Goal: Task Accomplishment & Management: Manage account settings

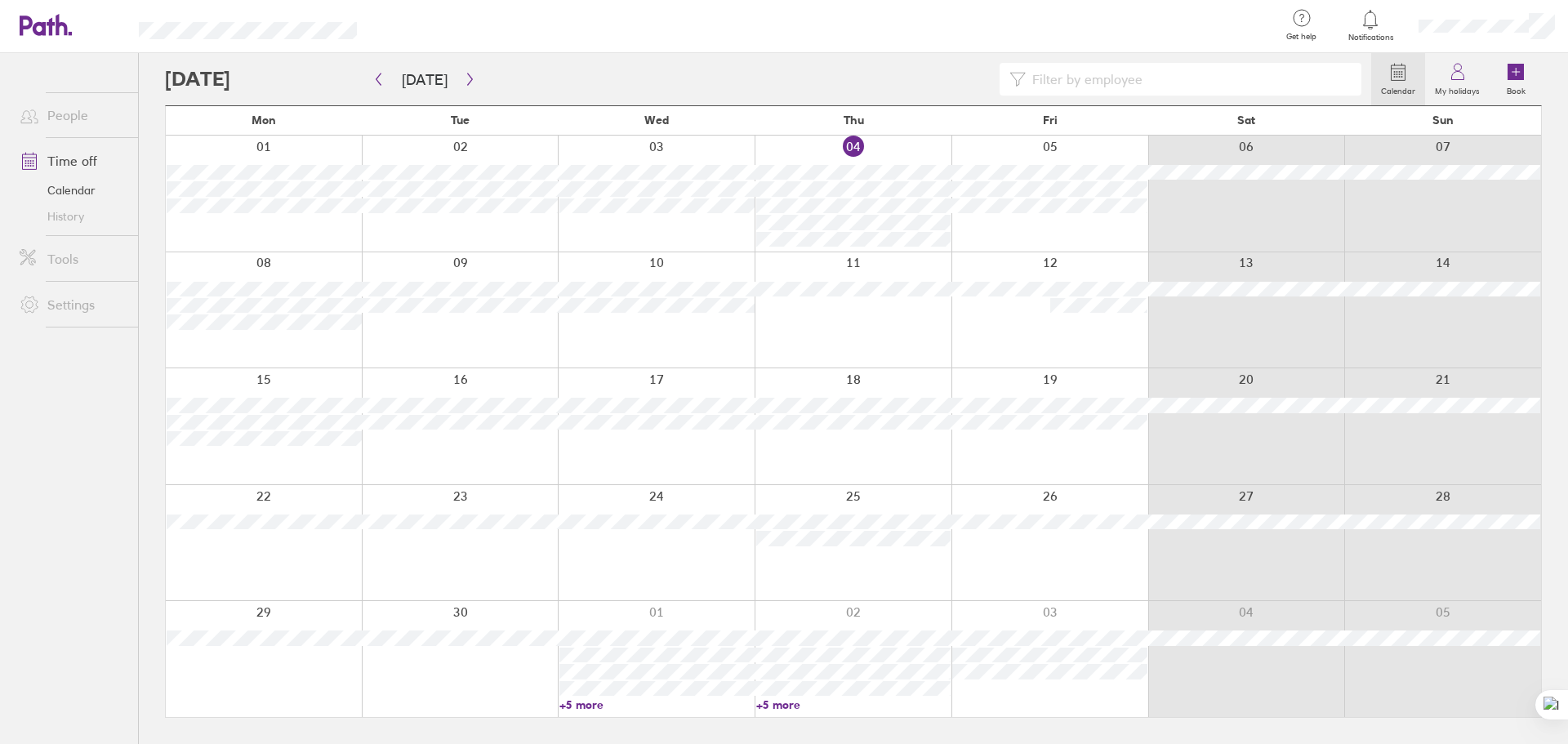
click at [265, 553] on div at bounding box center [263, 543] width 196 height 116
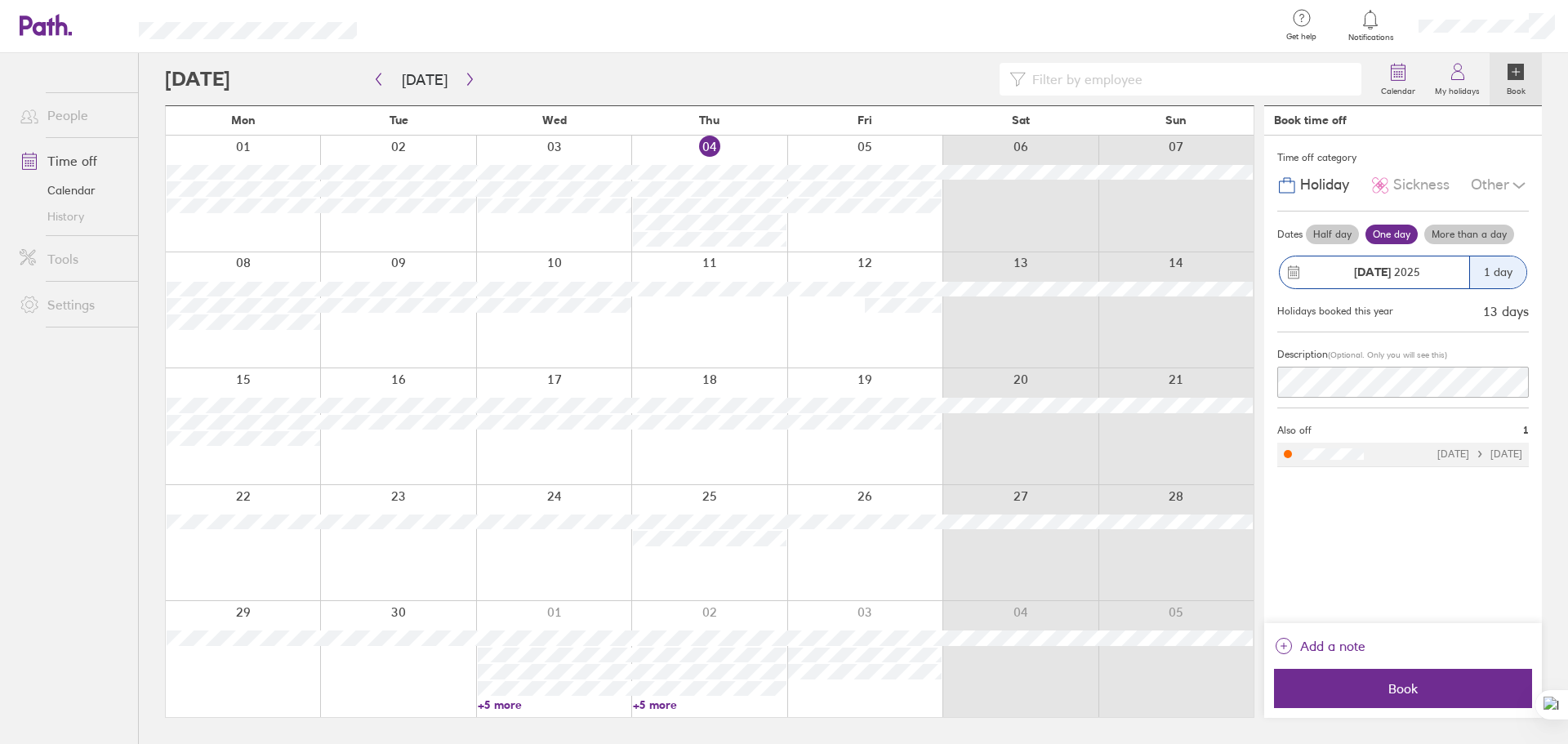
click at [251, 614] on div at bounding box center [242, 659] width 155 height 116
click at [251, 684] on div at bounding box center [242, 659] width 155 height 116
click at [224, 615] on div at bounding box center [242, 659] width 155 height 116
click at [224, 684] on div at bounding box center [242, 659] width 155 height 116
click at [1000, 319] on div at bounding box center [1020, 310] width 155 height 116
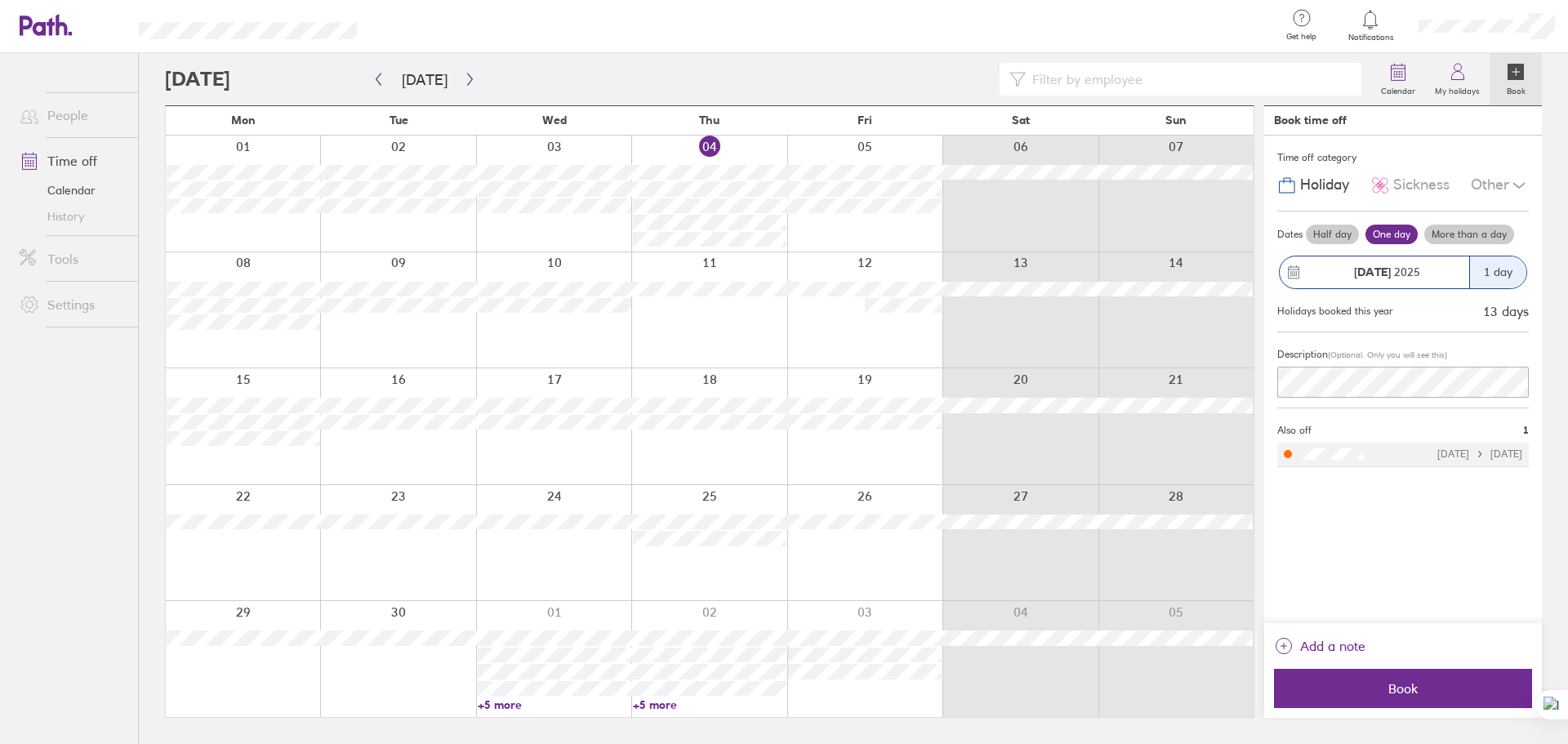
click at [1474, 134] on div "Book time off" at bounding box center [1403, 121] width 278 height 30
click at [1387, 269] on strong "[DATE]" at bounding box center [1372, 272] width 36 height 15
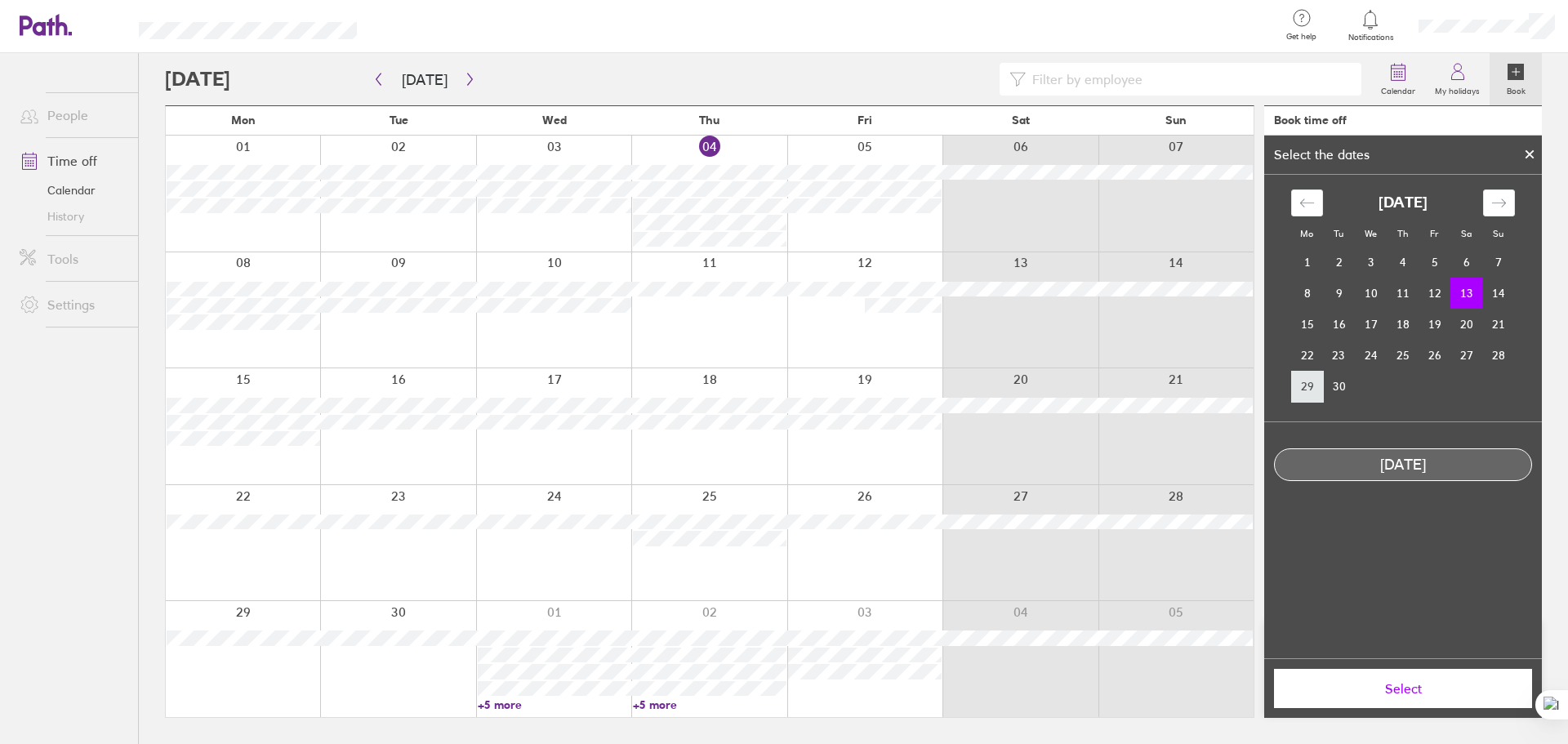
click at [1312, 387] on td "29" at bounding box center [1307, 386] width 32 height 31
click at [1408, 694] on span "Select" at bounding box center [1403, 688] width 235 height 15
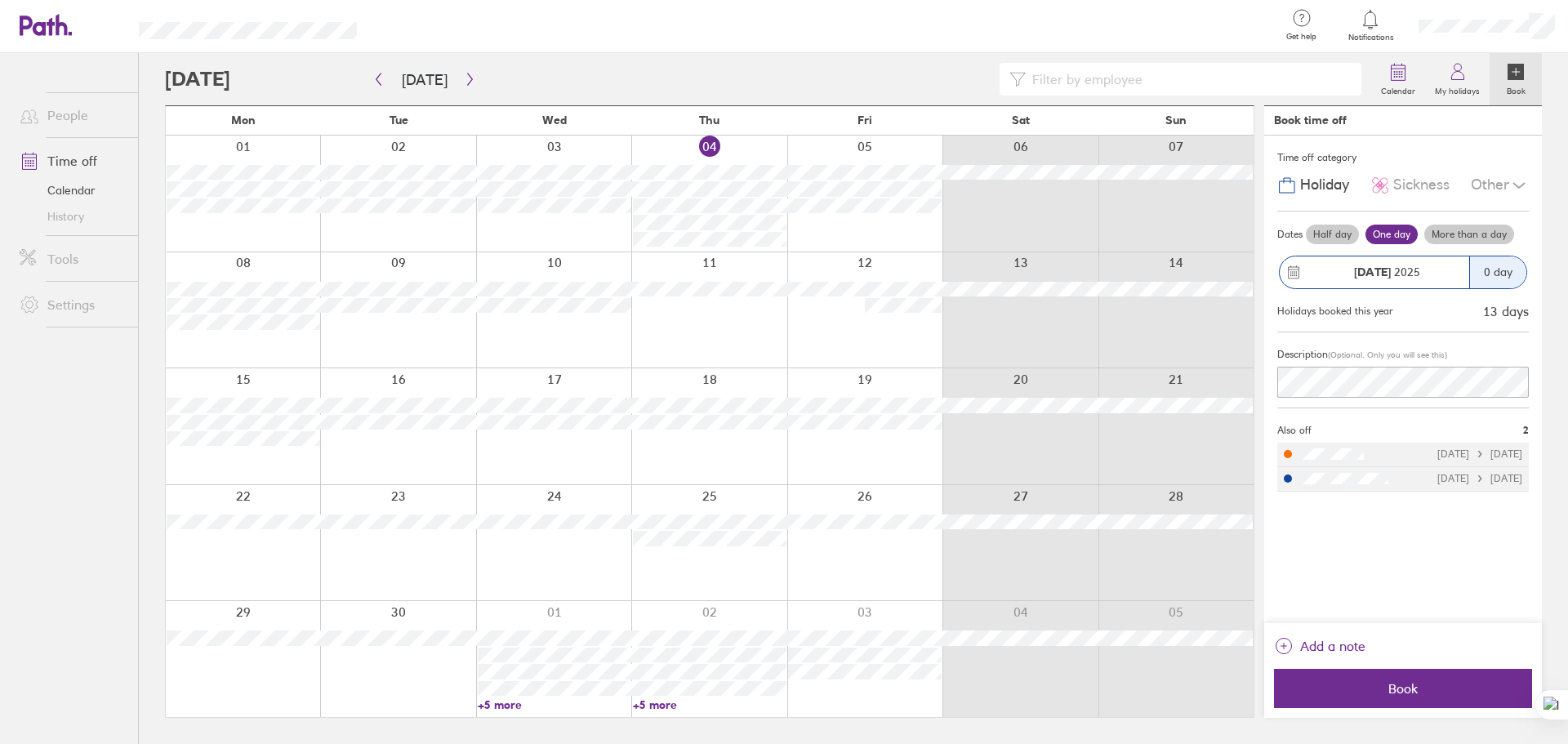
click at [1437, 276] on div "[DATE]" at bounding box center [1386, 272] width 165 height 13
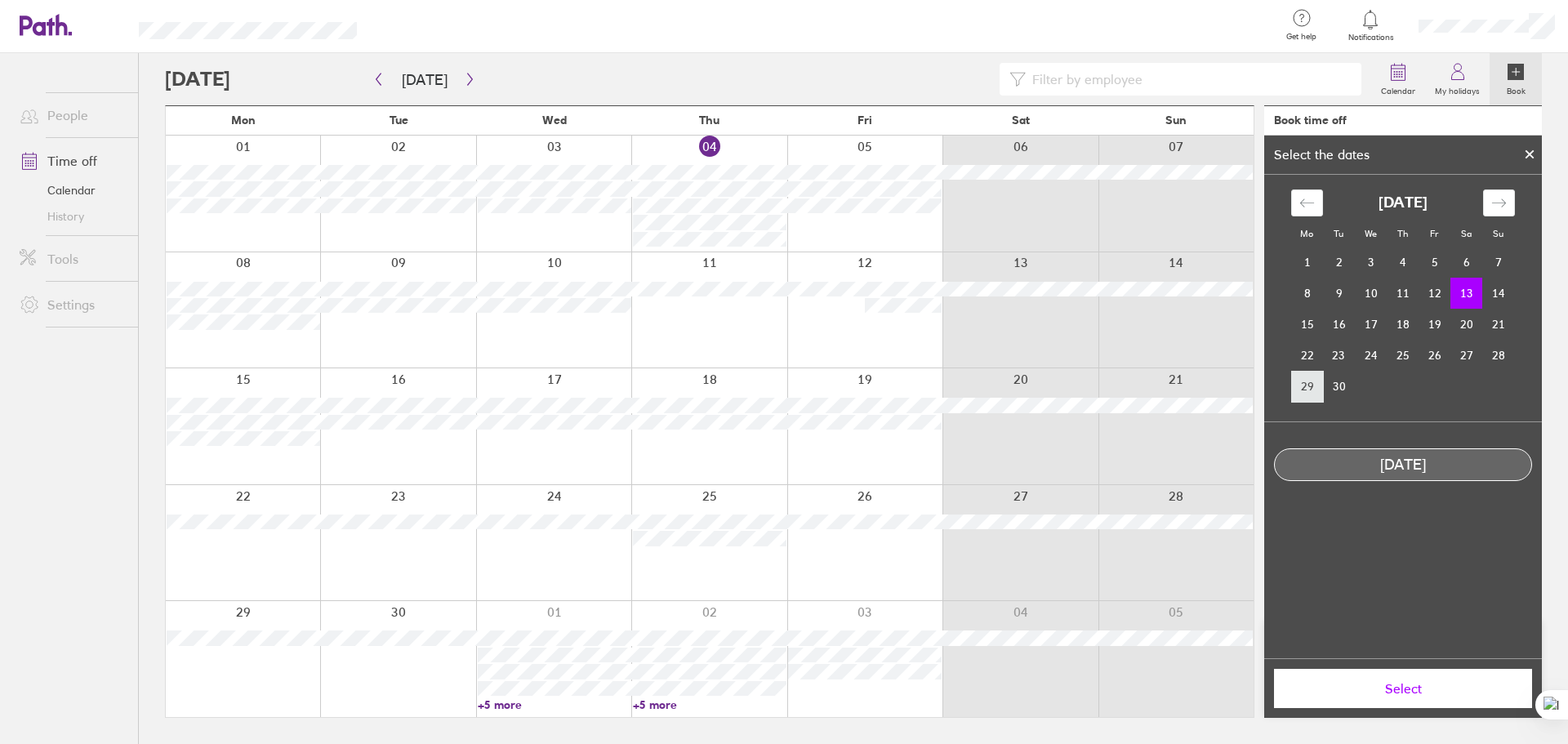
click at [1312, 374] on td "29" at bounding box center [1307, 386] width 32 height 31
click at [1403, 675] on button "Select" at bounding box center [1403, 688] width 258 height 39
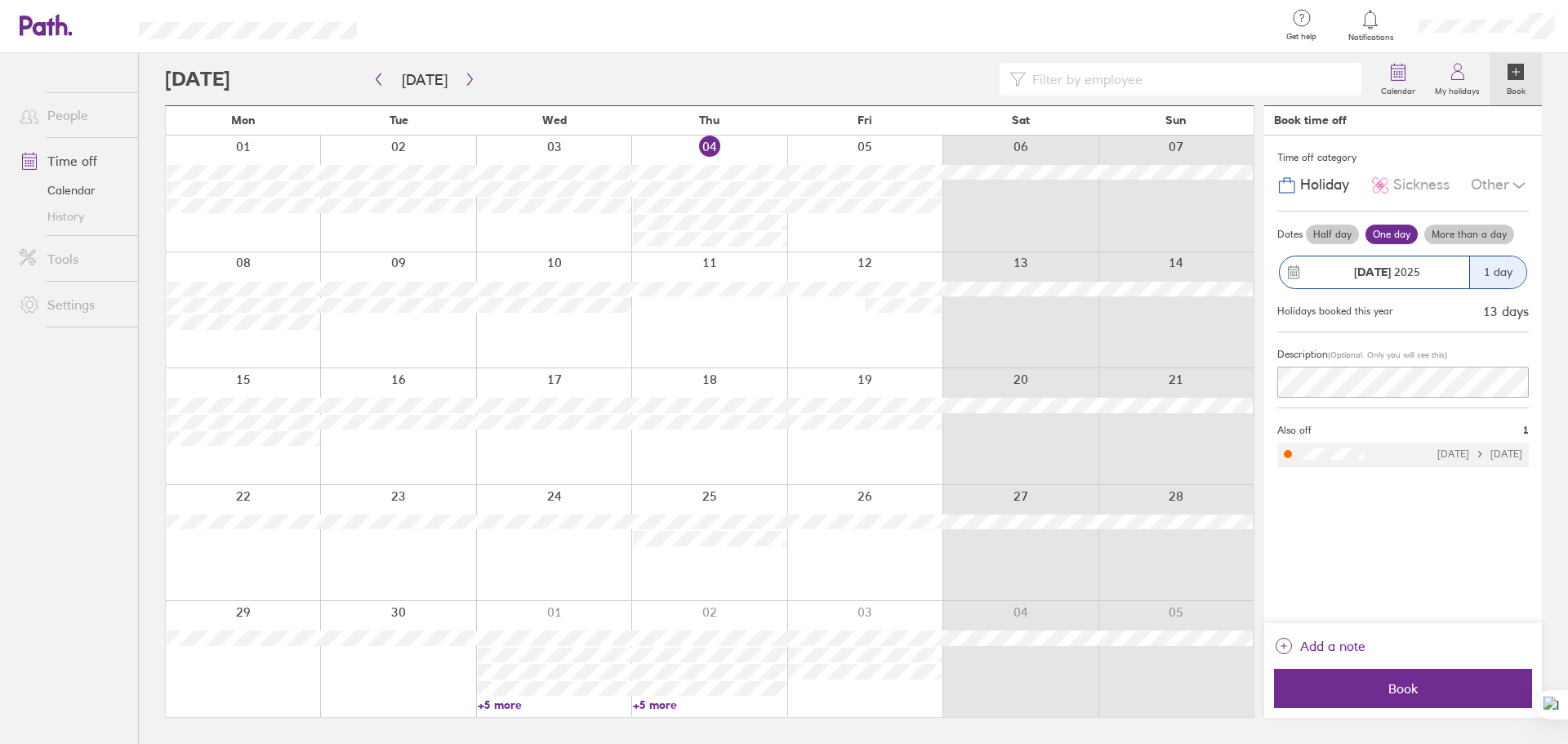
click at [1488, 271] on div "1 day" at bounding box center [1497, 272] width 57 height 32
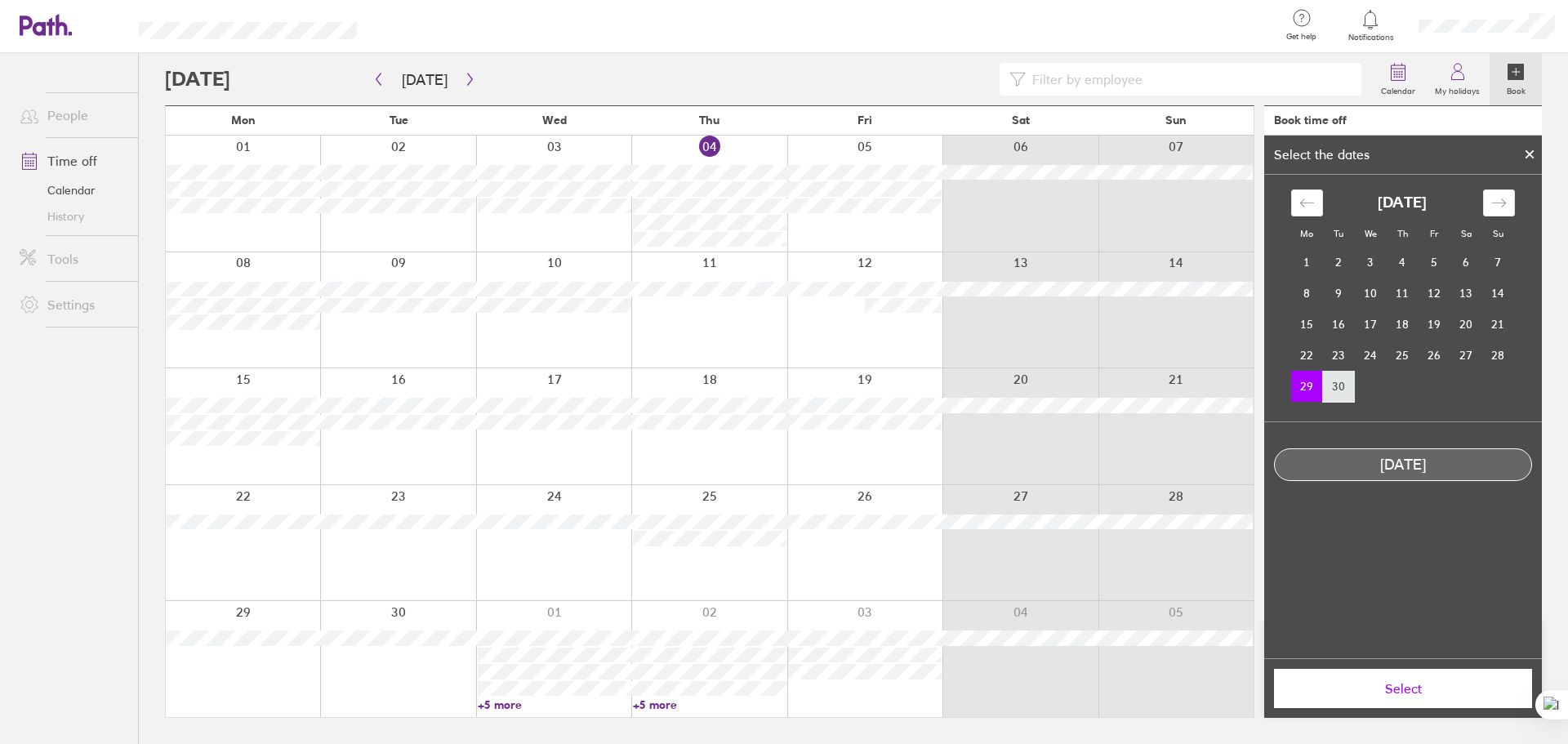
click at [1335, 391] on td "30" at bounding box center [1339, 386] width 32 height 31
click at [1308, 383] on td "29" at bounding box center [1307, 386] width 32 height 31
click at [1414, 696] on button "Select" at bounding box center [1403, 688] width 258 height 39
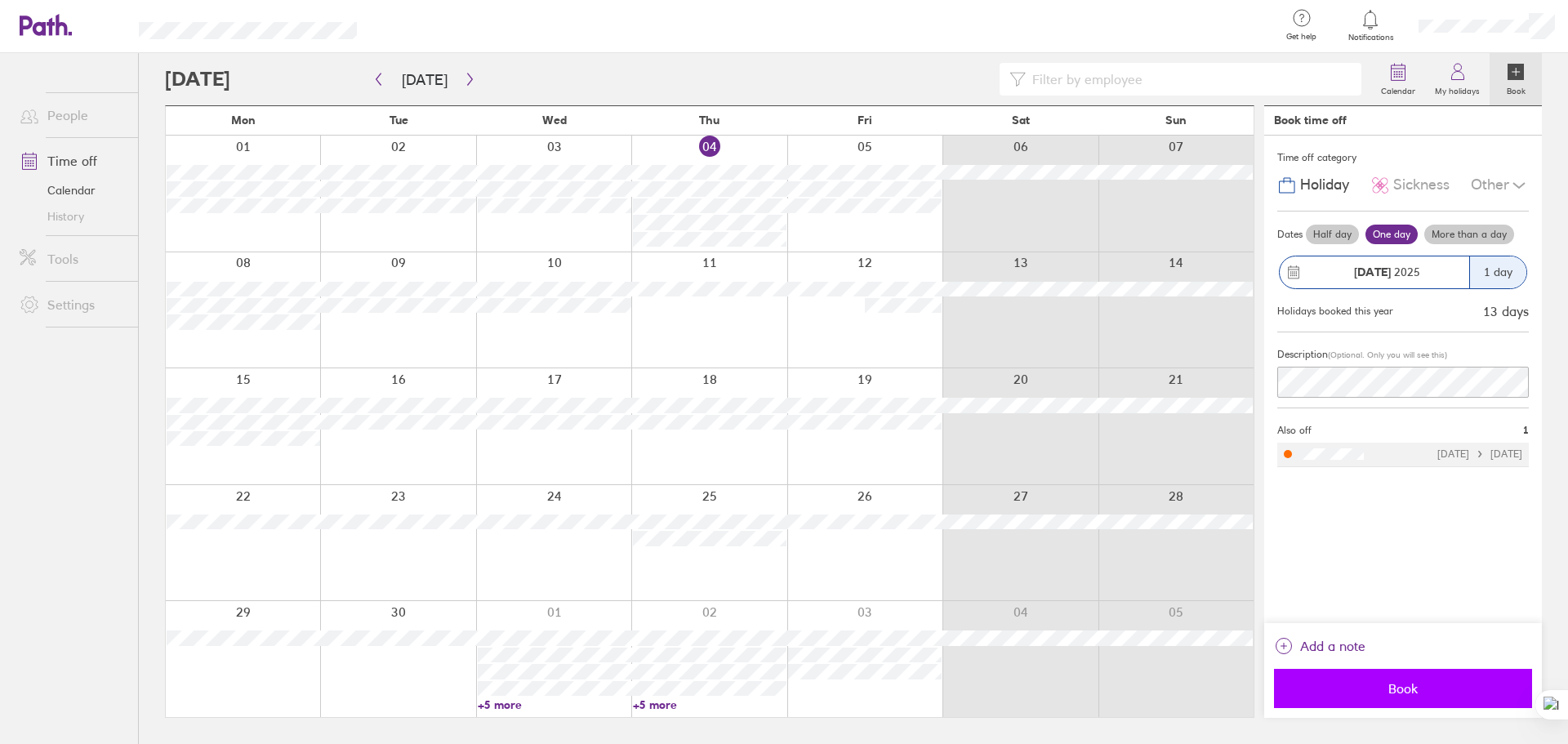
click at [1355, 689] on span "Book" at bounding box center [1403, 688] width 235 height 15
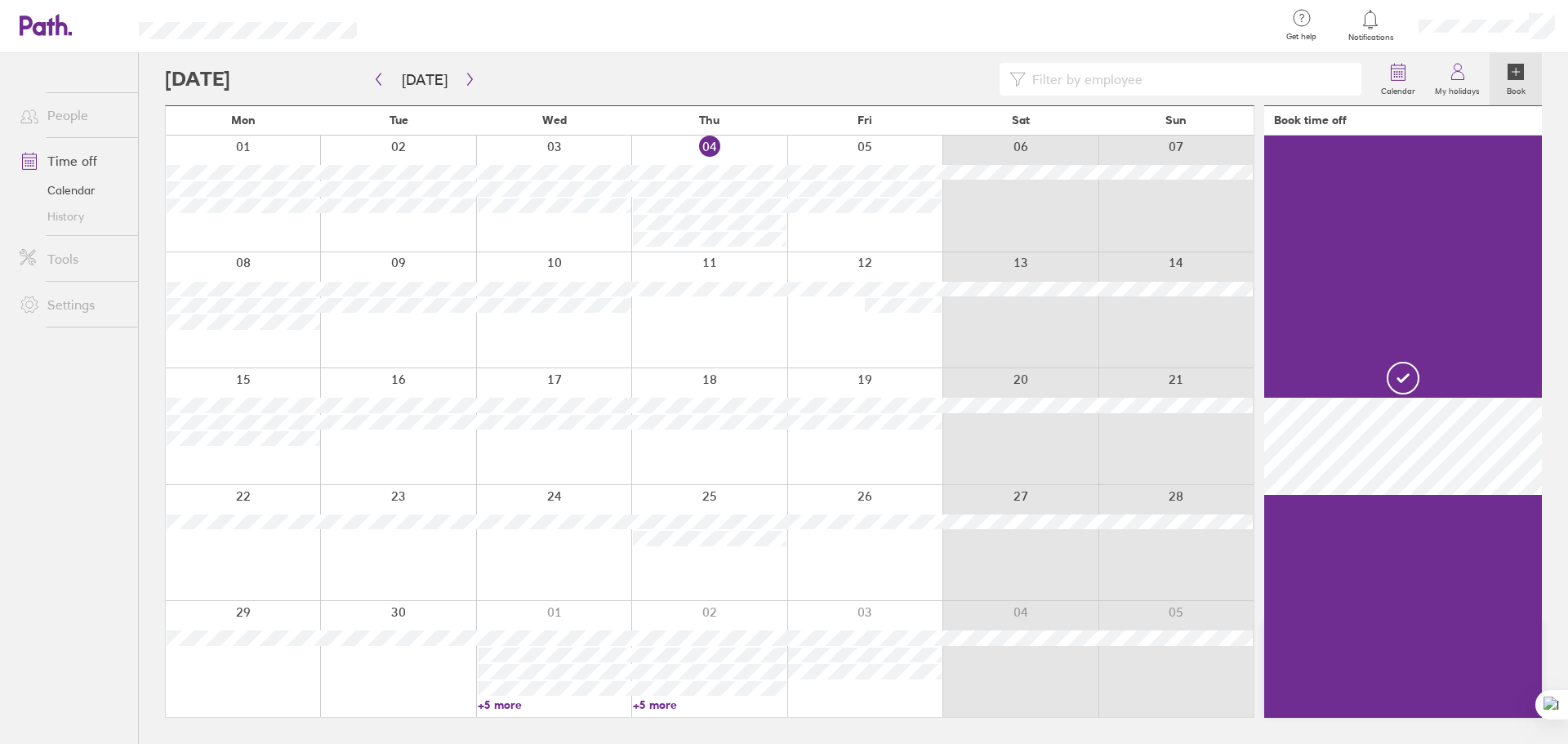
click at [418, 610] on div at bounding box center [398, 659] width 155 height 116
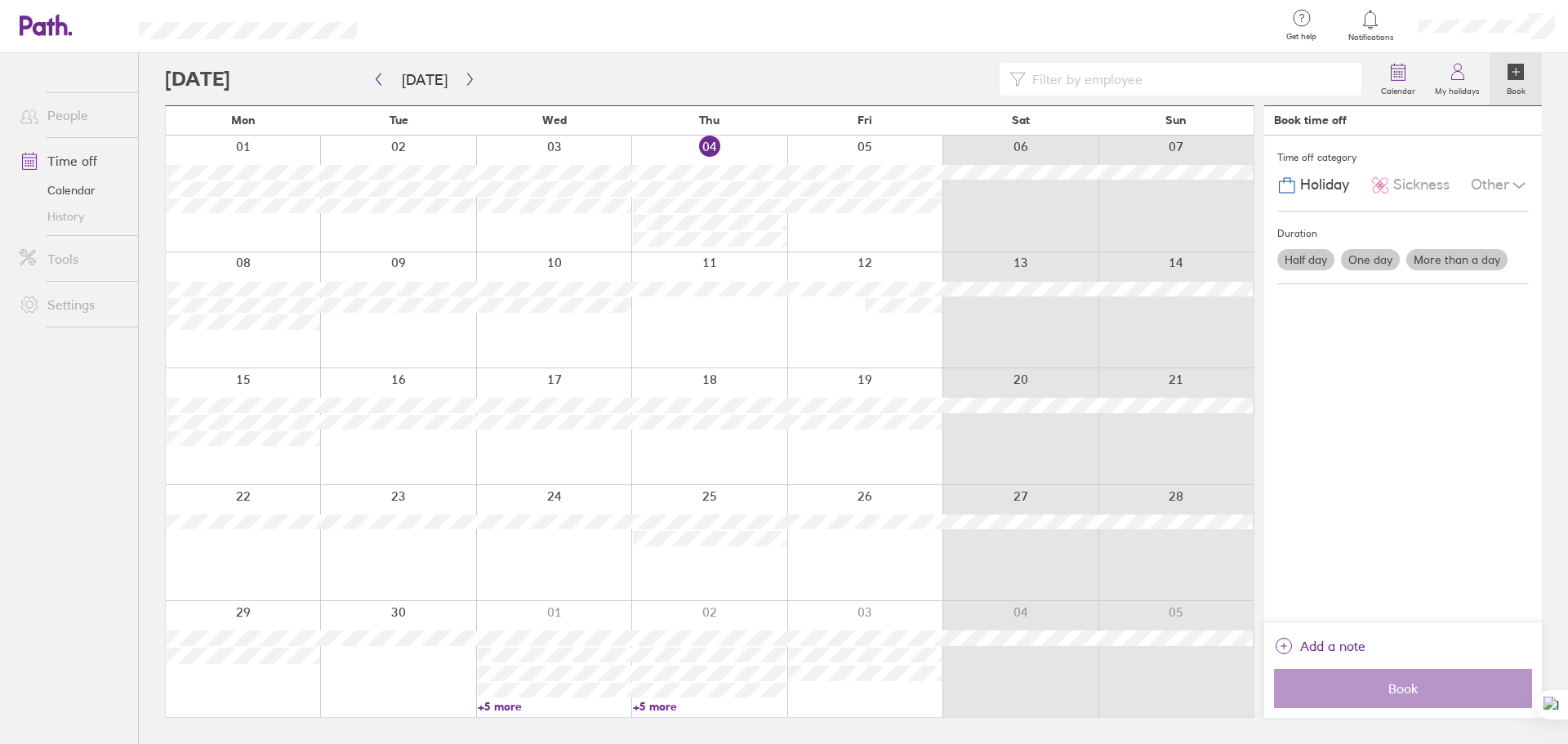
click at [404, 613] on div at bounding box center [398, 659] width 155 height 116
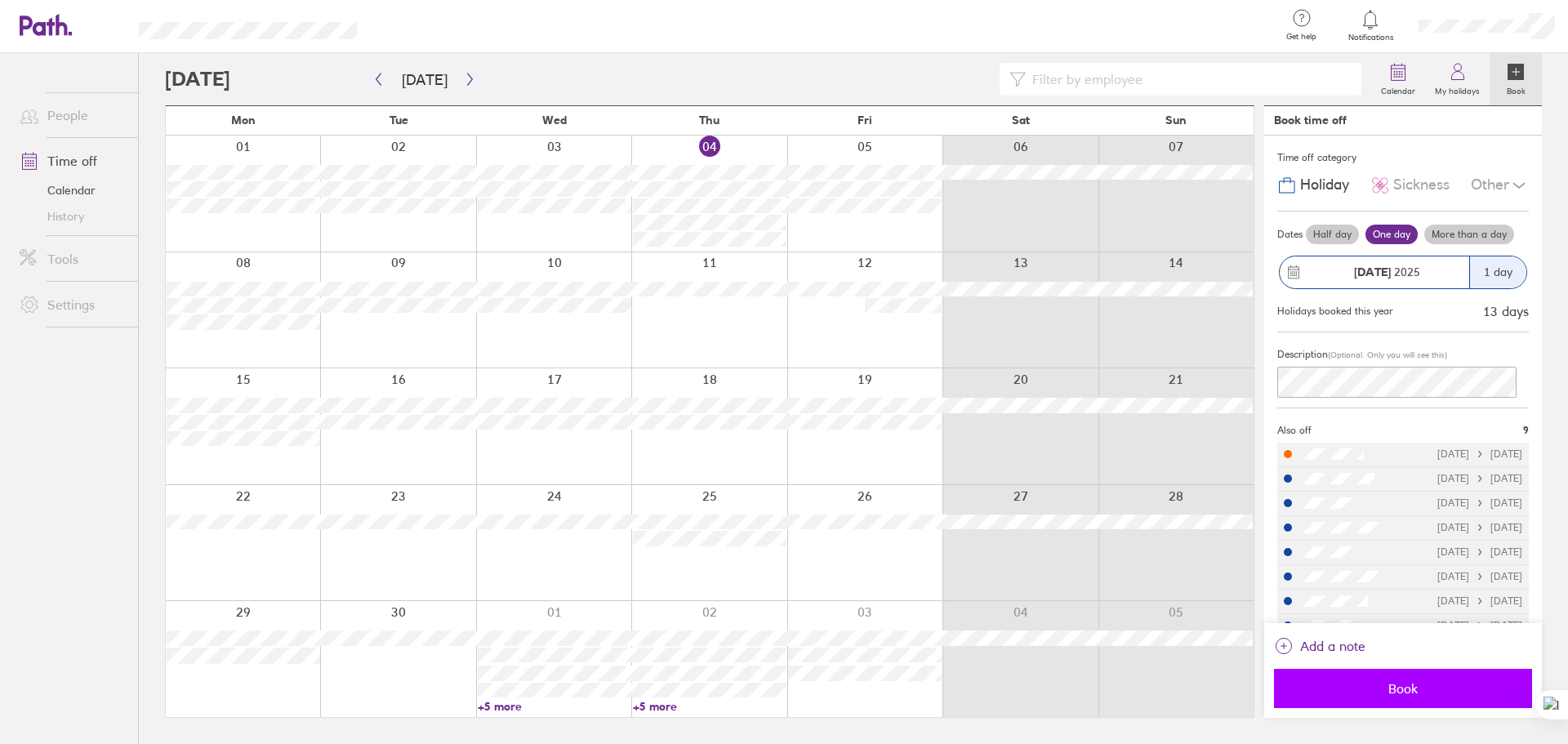
click at [1413, 690] on span "Book" at bounding box center [1403, 688] width 235 height 15
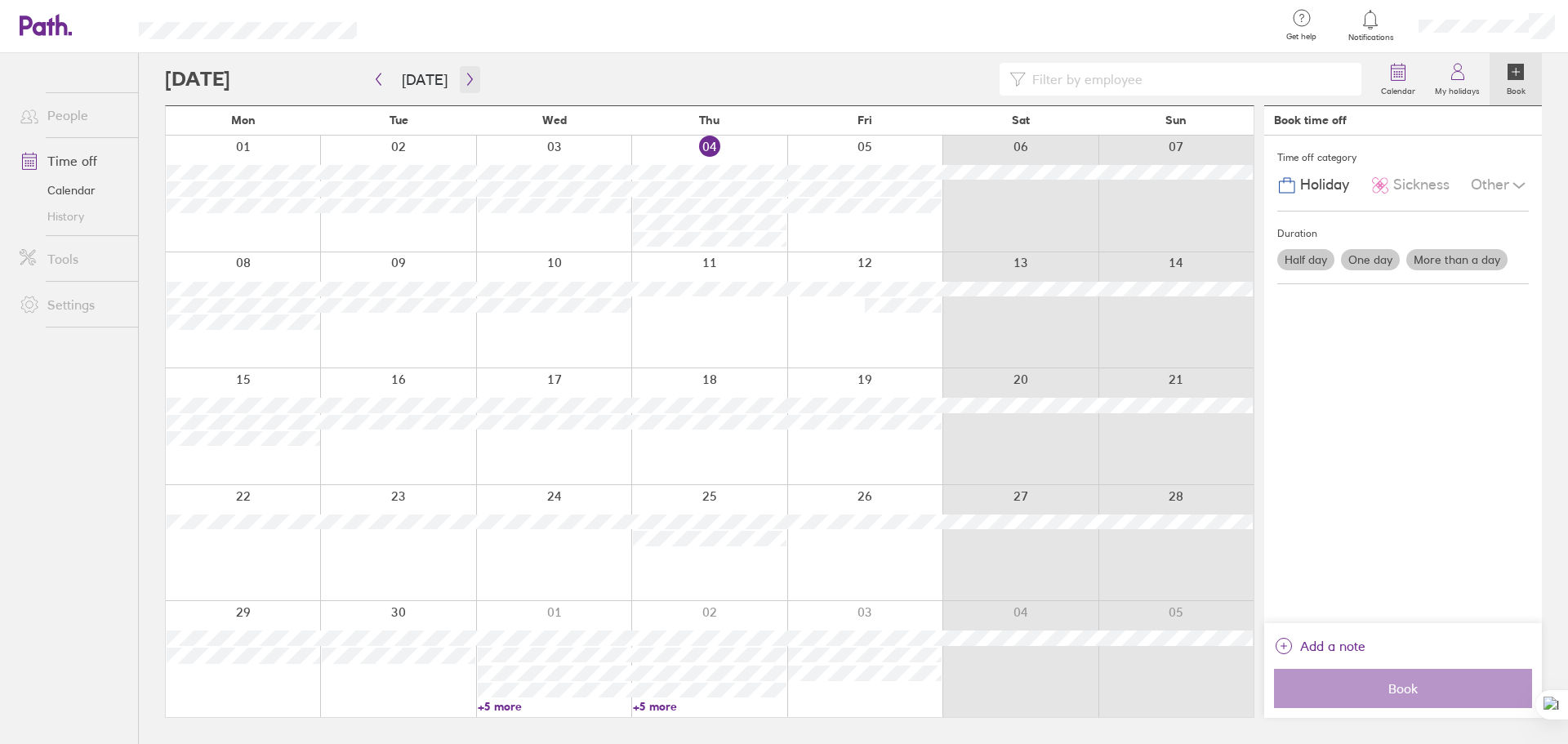
click at [464, 75] on icon "button" at bounding box center [470, 79] width 12 height 13
click at [223, 611] on div at bounding box center [242, 659] width 155 height 116
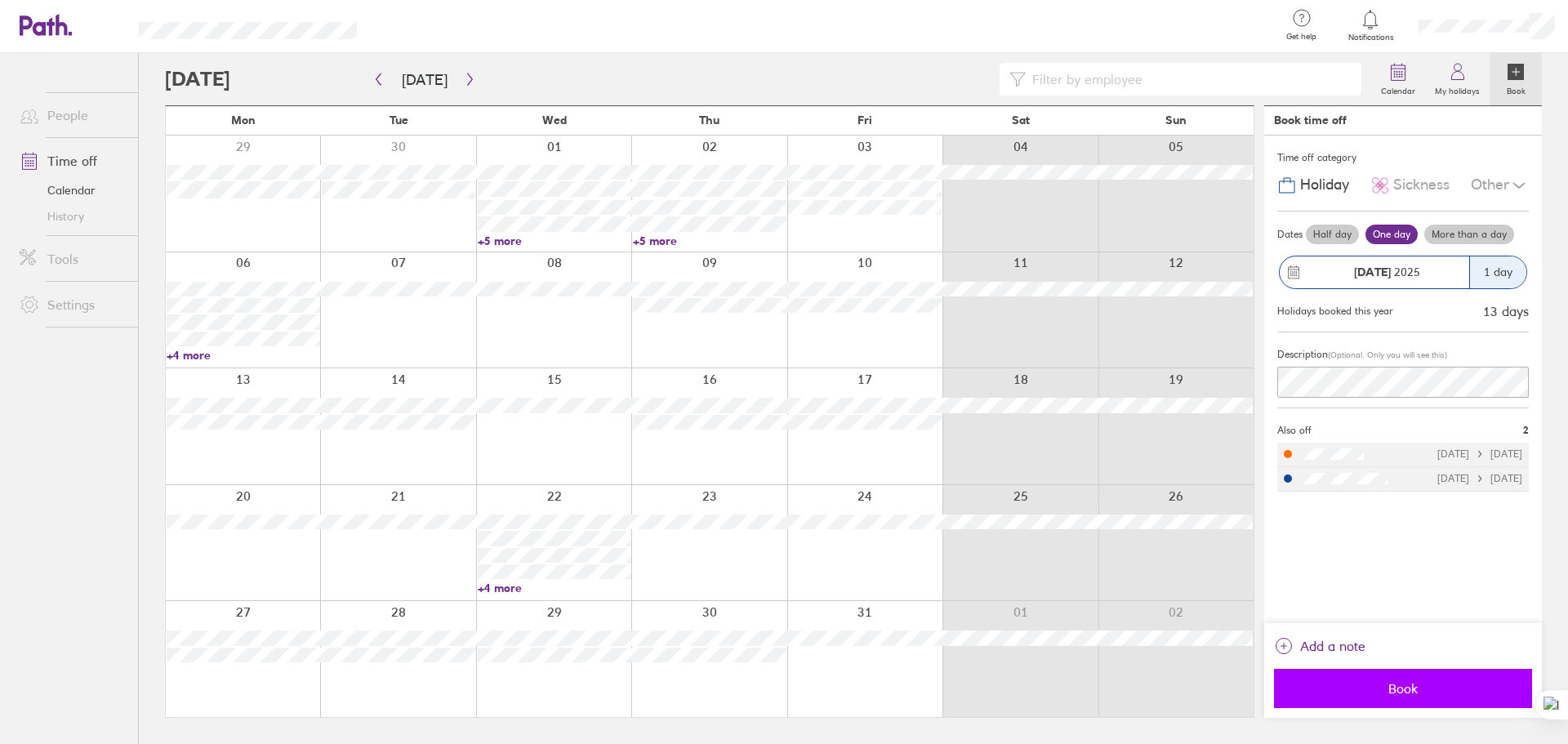
click at [1435, 689] on span "Book" at bounding box center [1403, 688] width 235 height 15
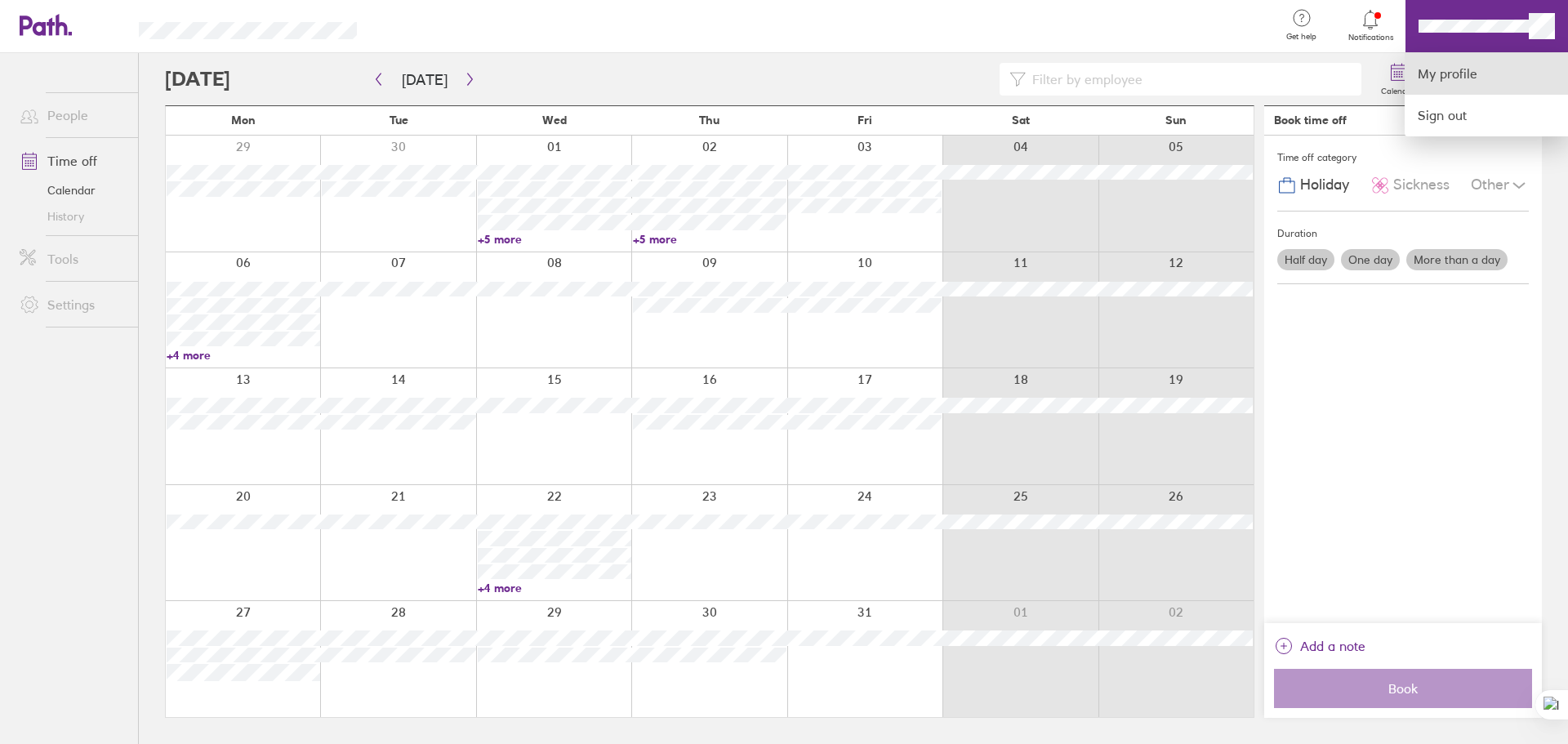
click at [1459, 64] on link "My profile" at bounding box center [1485, 74] width 163 height 41
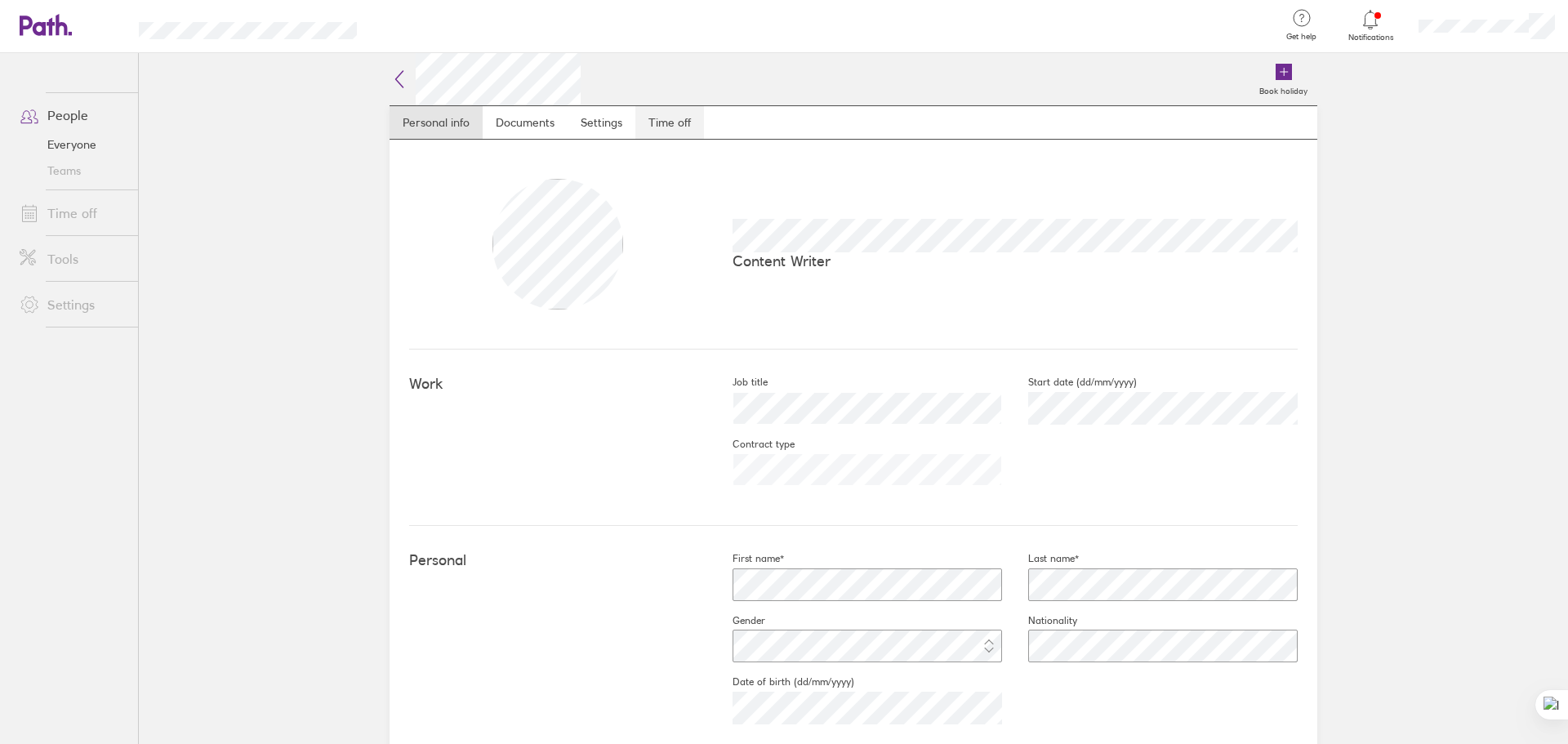
click at [645, 121] on link "Time off" at bounding box center [669, 122] width 69 height 32
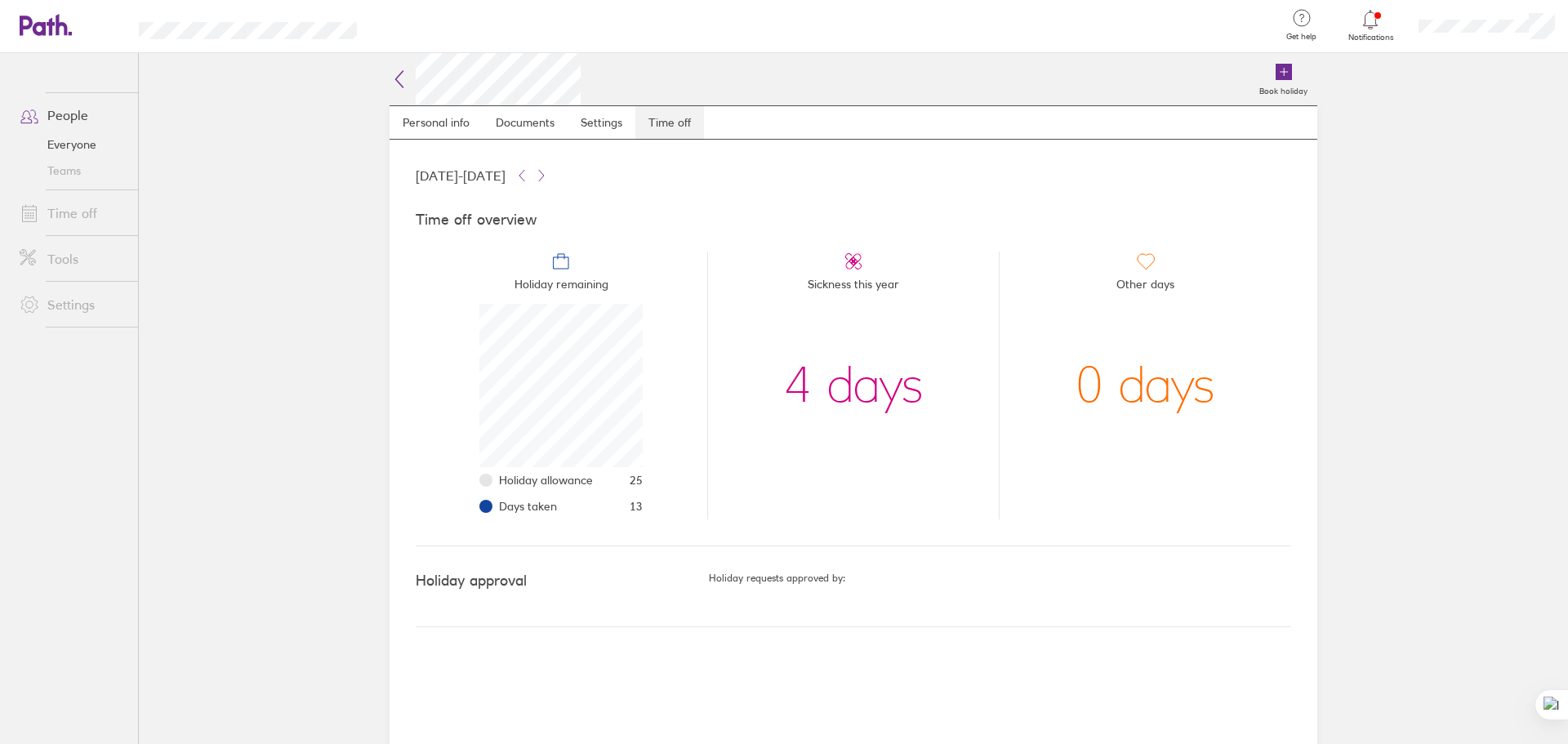
scroll to position [163, 163]
